Goal: Information Seeking & Learning: Learn about a topic

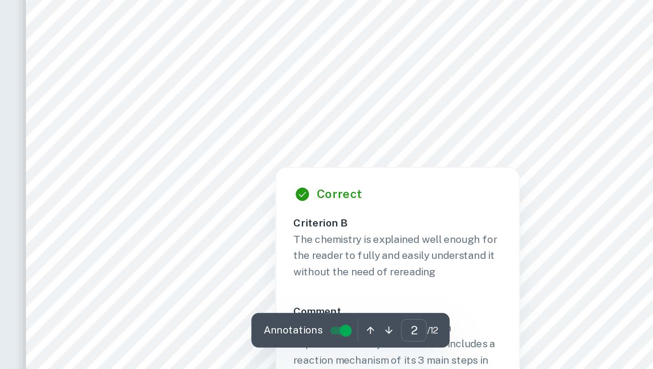
scroll to position [602, 0]
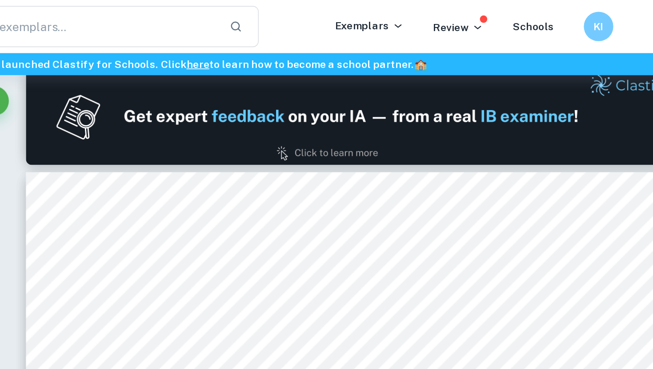
type input "1"
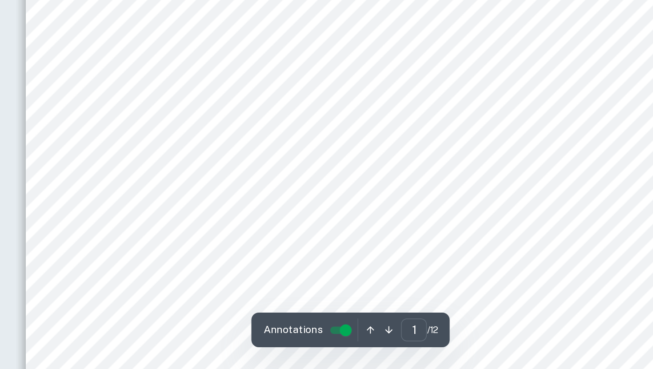
scroll to position [84, 0]
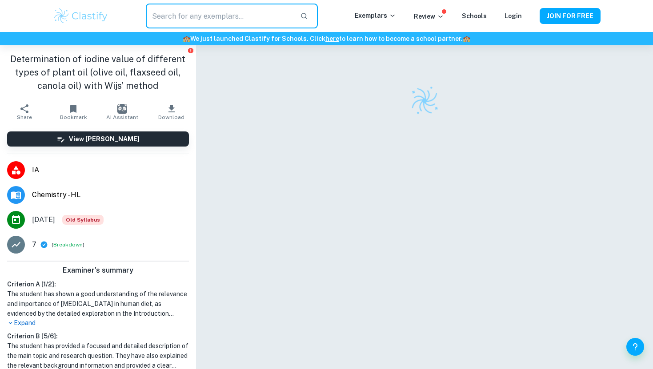
click at [206, 4] on input "text" at bounding box center [219, 16] width 147 height 25
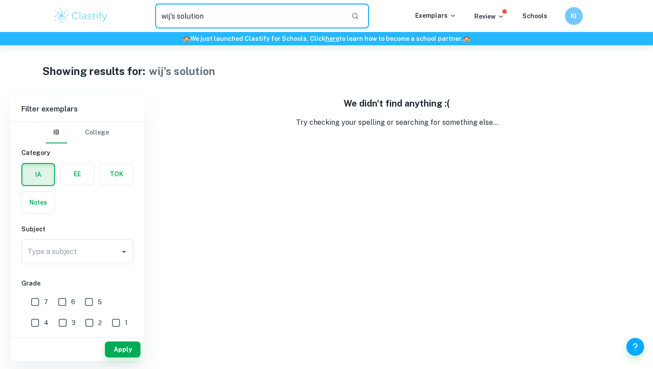
click at [223, 13] on input "wij's solution" at bounding box center [249, 16] width 189 height 25
type input "wij's"
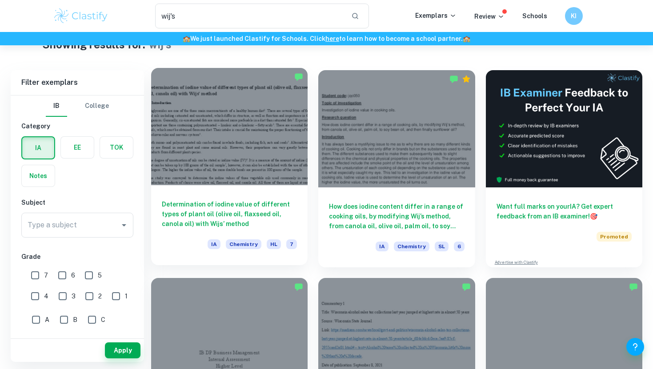
scroll to position [28, 0]
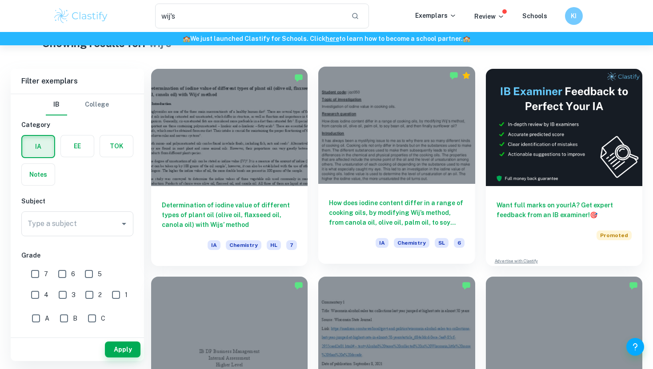
click at [375, 219] on h6 "How does iodine content differ in a range of cooking oils, by modifying Wij’s m…" at bounding box center [396, 212] width 135 height 29
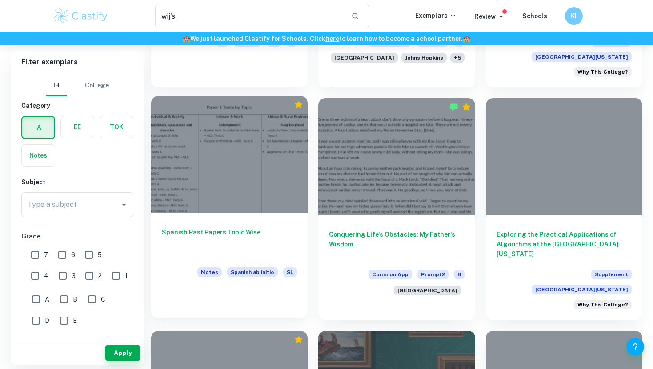
scroll to position [650, 0]
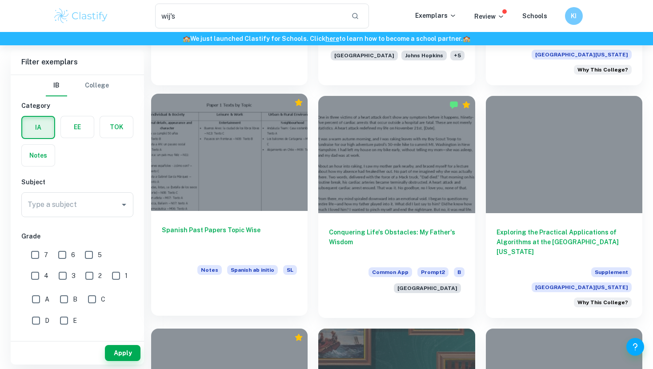
click at [232, 213] on div "Spanish Past Papers Topic Wise Notes Spanish ab initio SL" at bounding box center [229, 251] width 157 height 80
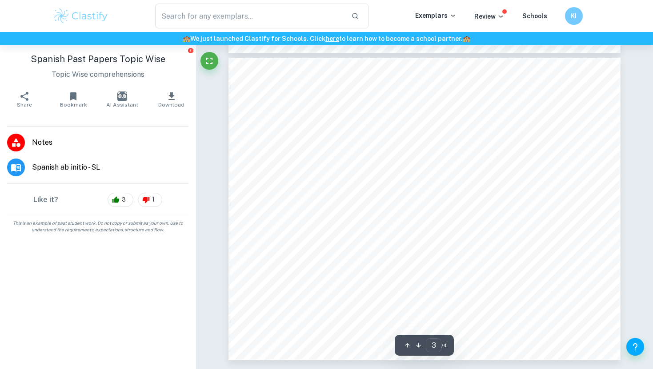
scroll to position [234, 0]
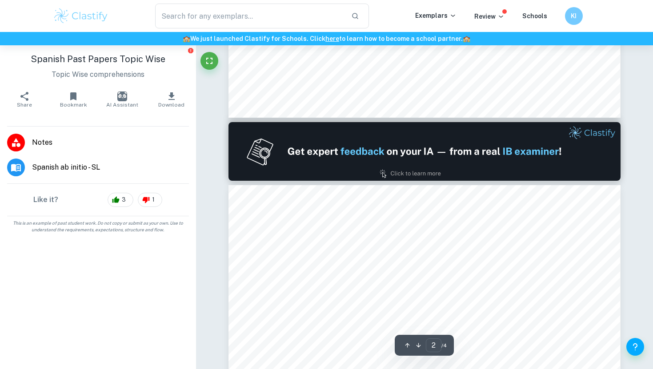
type input "1"
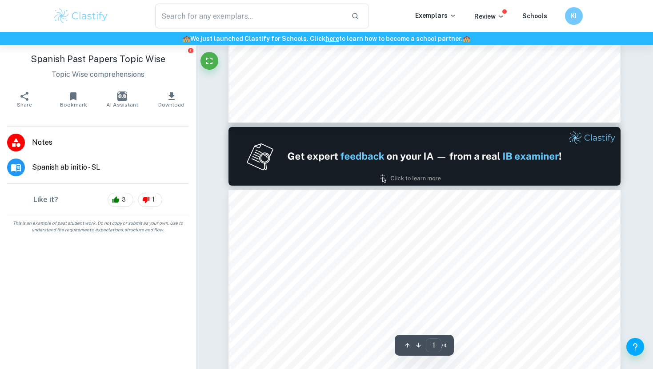
scroll to position [0, 0]
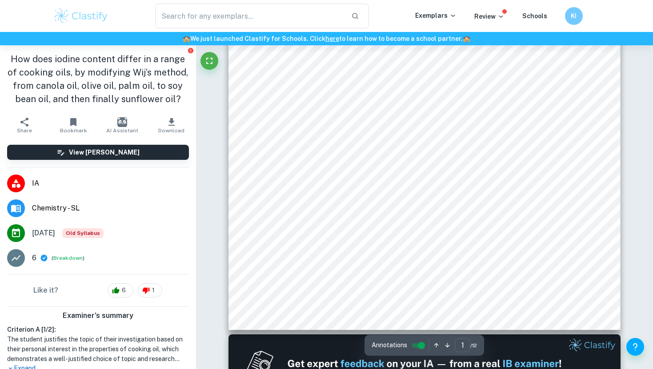
scroll to position [245, 0]
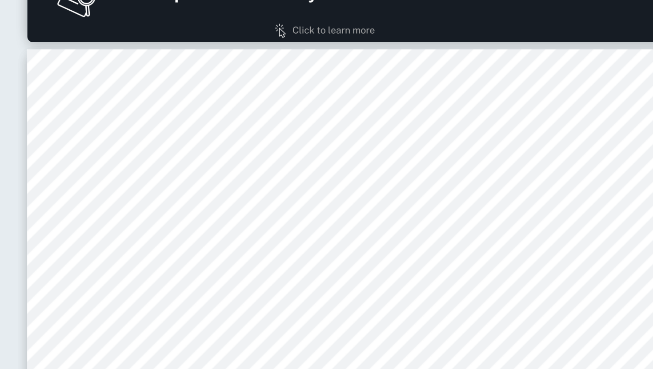
type input "2"
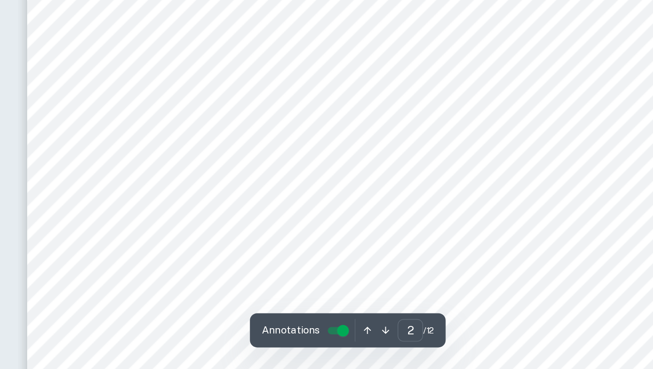
scroll to position [627, 0]
